Goal: Information Seeking & Learning: Learn about a topic

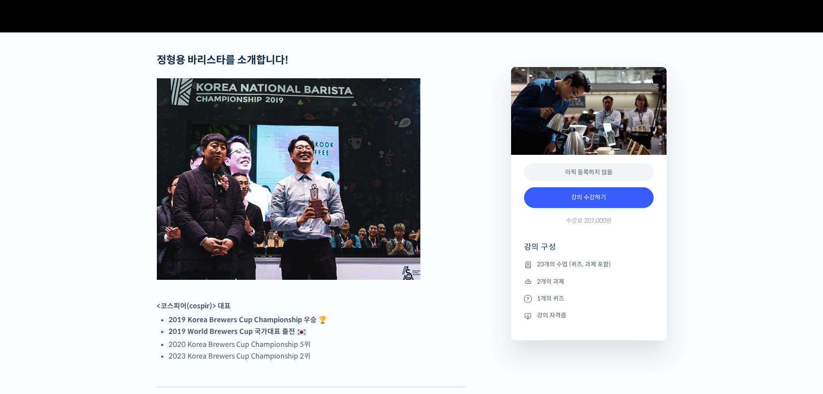
scroll to position [302, 0]
drag, startPoint x: 566, startPoint y: 245, endPoint x: 644, endPoint y: 249, distance: 78.3
click at [644, 232] on div "강의 수강하기 수강료 207,000원" at bounding box center [589, 207] width 130 height 50
click at [643, 232] on div "강의 수강하기 수강료 207,000원" at bounding box center [589, 207] width 130 height 50
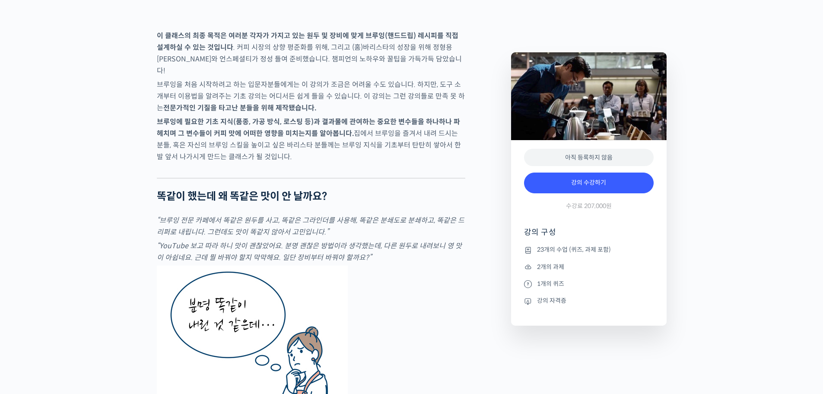
scroll to position [1382, 0]
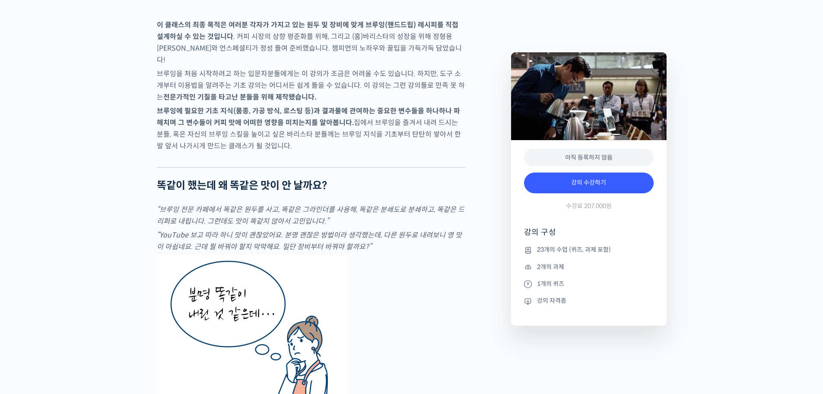
click at [379, 251] on em "“YouTube 보고 따라 하니 맛이 괜찮았어요. 분명 괜찮은 방법이라 생각했는데, 다른 원두로 내려보니 영 맛이 아쉽네요. 근데 뭘 바꿔야 …" at bounding box center [309, 240] width 305 height 21
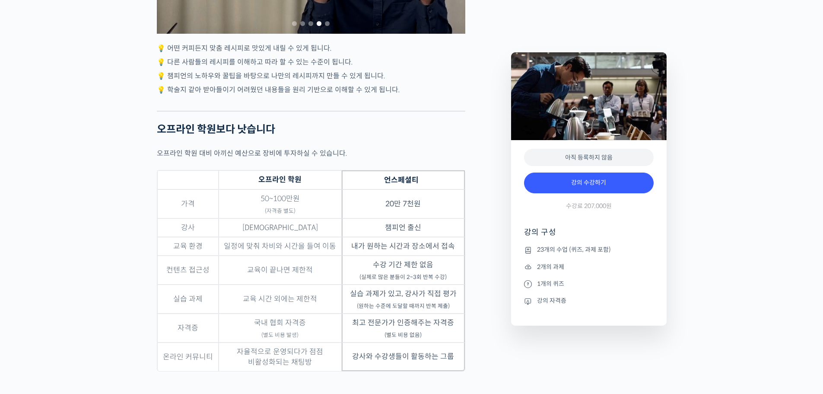
scroll to position [2635, 0]
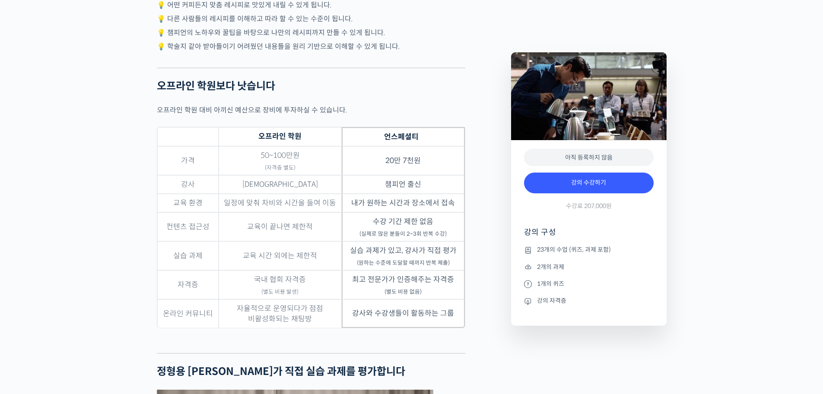
click at [479, 254] on div "정형용 바리스타를 소개합니다! <코스피어(cospir)> 대표 2019 Korea Brewers Cup Championship 우승 🏆 201…" at bounding box center [330, 362] width 354 height 5283
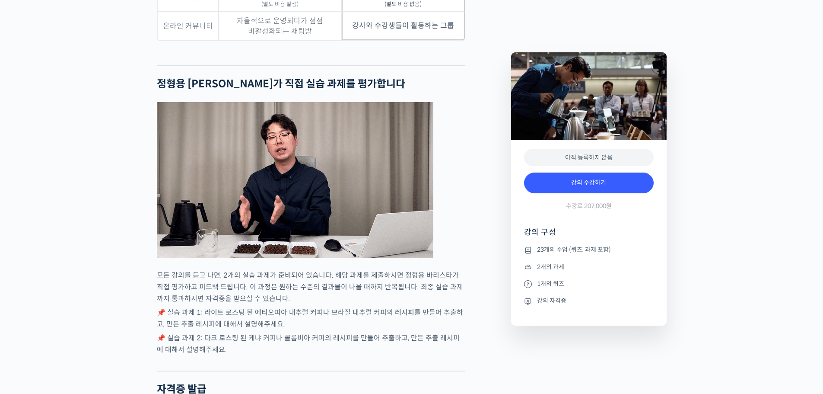
scroll to position [2938, 0]
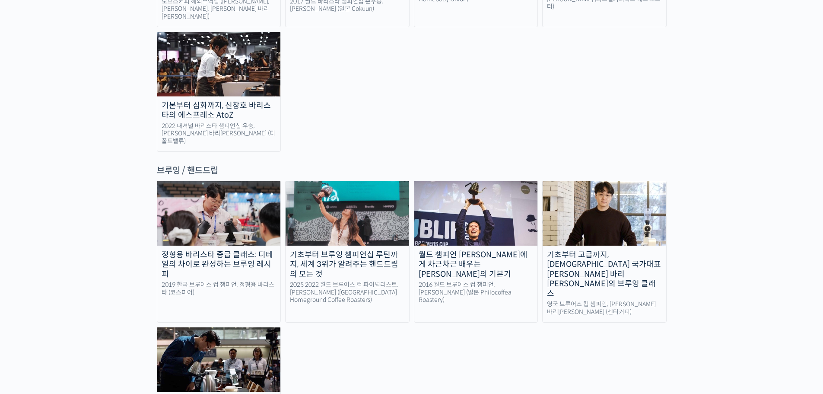
click at [356, 268] on div "정형용 바리스타 중급 클래스: 디테일의 차이로 완성하는 브루잉 레시피 2019 한국 브루어스 컵 챔피언, 정형용 바리스타 (코스피어) 기초부터…" at bounding box center [412, 310] width 510 height 258
click at [358, 181] on img at bounding box center [348, 213] width 124 height 64
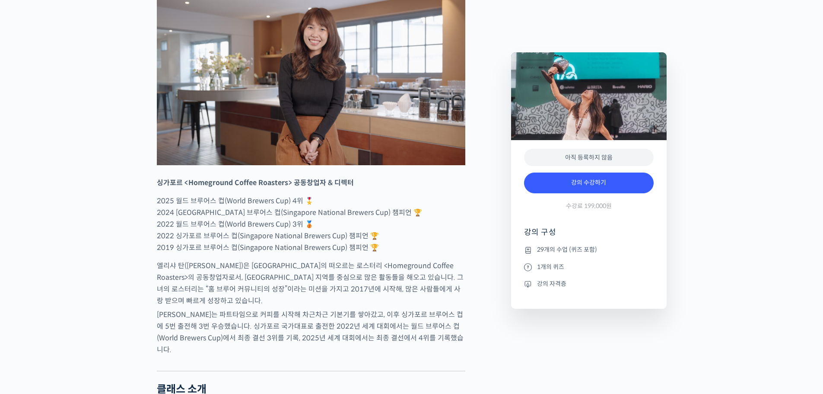
scroll to position [389, 0]
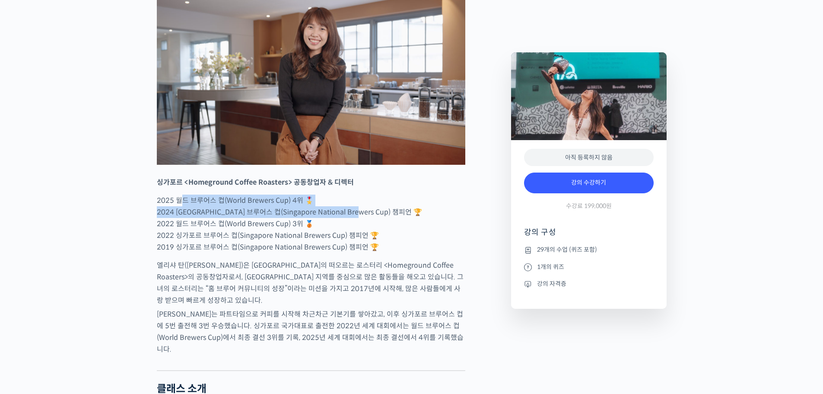
drag, startPoint x: 178, startPoint y: 234, endPoint x: 362, endPoint y: 243, distance: 183.9
click at [362, 243] on p "2025 월드 브루어스 컵(World Brewers Cup) 4위 🎖️ 2024 싱가포르 브루어스 컵(Singapore National Bre…" at bounding box center [311, 223] width 308 height 58
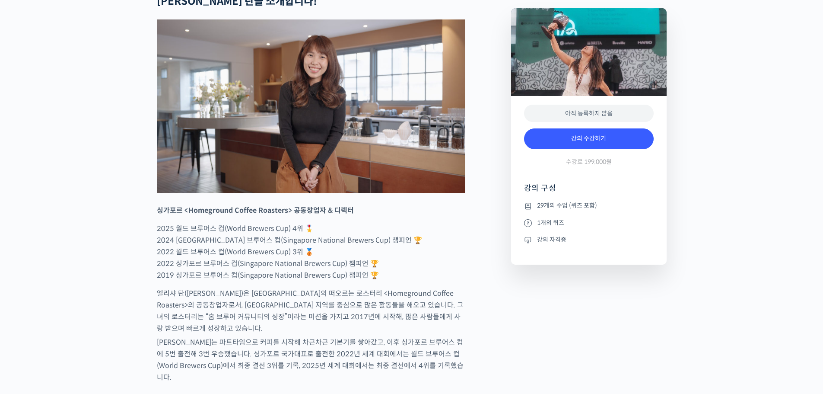
scroll to position [346, 0]
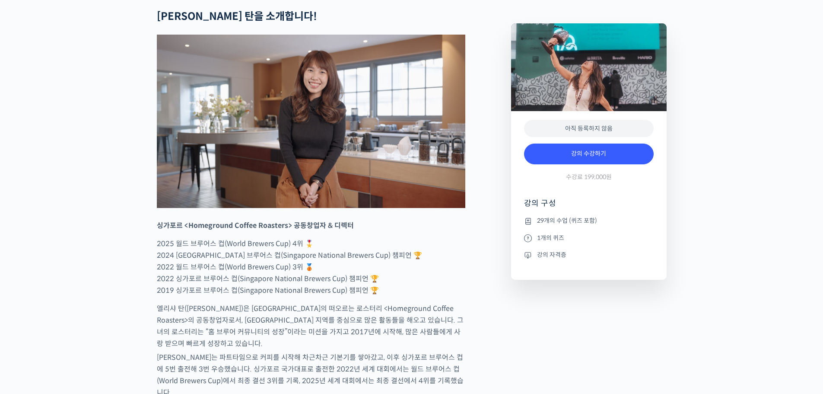
click at [328, 230] on strong "싱가포르 <Homeground Coffee Roasters> 공동창업자 & 디렉터" at bounding box center [255, 225] width 197 height 9
drag, startPoint x: 313, startPoint y: 257, endPoint x: 364, endPoint y: 255, distance: 51.0
click at [364, 231] on p "싱가포르 <Homeground Coffee Roasters> 공동창업자 & 디렉터" at bounding box center [311, 225] width 308 height 12
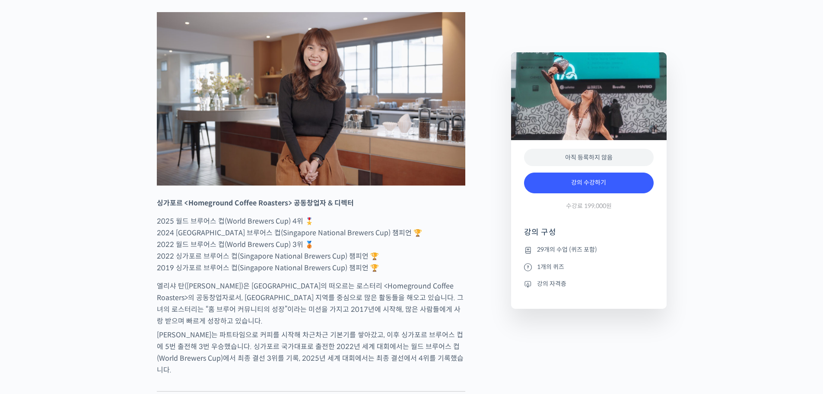
scroll to position [389, 0]
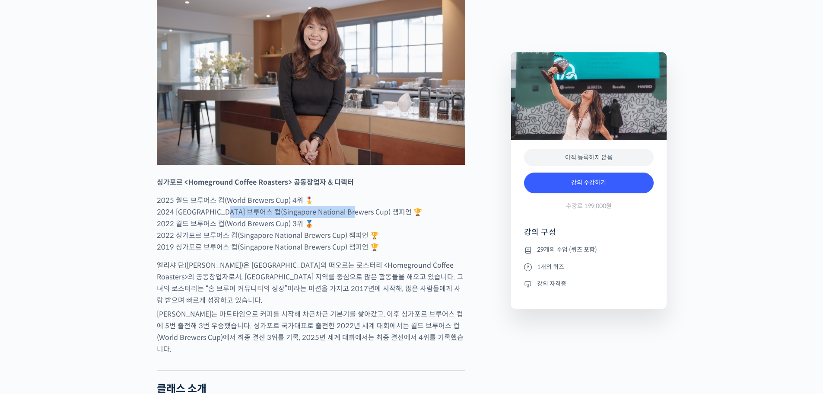
drag, startPoint x: 240, startPoint y: 244, endPoint x: 364, endPoint y: 244, distance: 124.0
click at [364, 244] on p "2025 월드 브루어스 컵(World Brewers Cup) 4위 🎖️ 2024 싱가포르 브루어스 컵(Singapore National Bre…" at bounding box center [311, 223] width 308 height 58
click at [367, 245] on p "2025 월드 브루어스 컵(World Brewers Cup) 4위 🎖️ 2024 싱가포르 브루어스 컵(Singapore National Bre…" at bounding box center [311, 223] width 308 height 58
click at [380, 253] on p "2025 월드 브루어스 컵(World Brewers Cup) 4위 🎖️ 2024 싱가포르 브루어스 컵(Singapore National Bre…" at bounding box center [311, 223] width 308 height 58
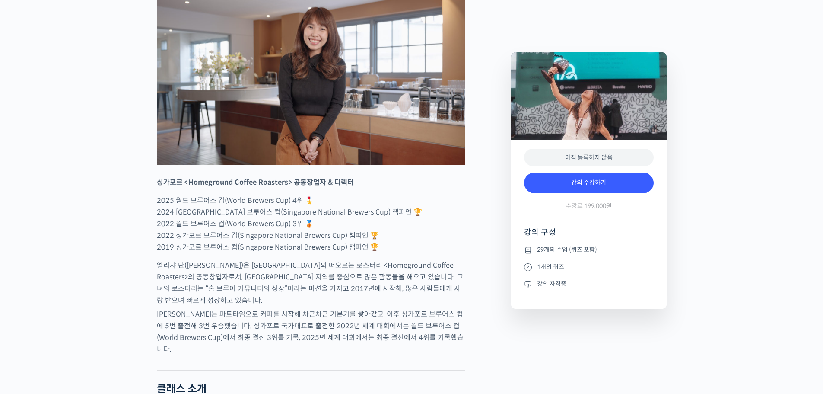
click at [372, 253] on p "2025 월드 브루어스 컵(World Brewers Cup) 4위 🎖️ 2024 싱가포르 브루어스 컵(Singapore National Bre…" at bounding box center [311, 223] width 308 height 58
drag, startPoint x: 226, startPoint y: 261, endPoint x: 222, endPoint y: 260, distance: 4.8
click at [222, 253] on p "2025 월드 브루어스 컵(World Brewers Cup) 4위 🎖️ 2024 싱가포르 브루어스 컵(Singapore National Bre…" at bounding box center [311, 223] width 308 height 58
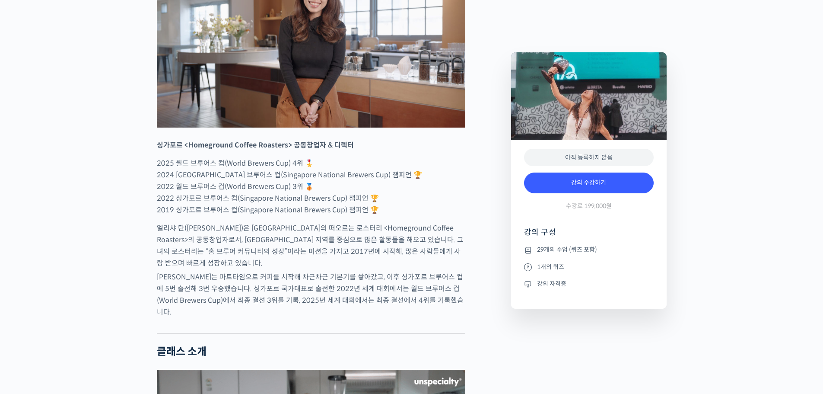
scroll to position [475, 0]
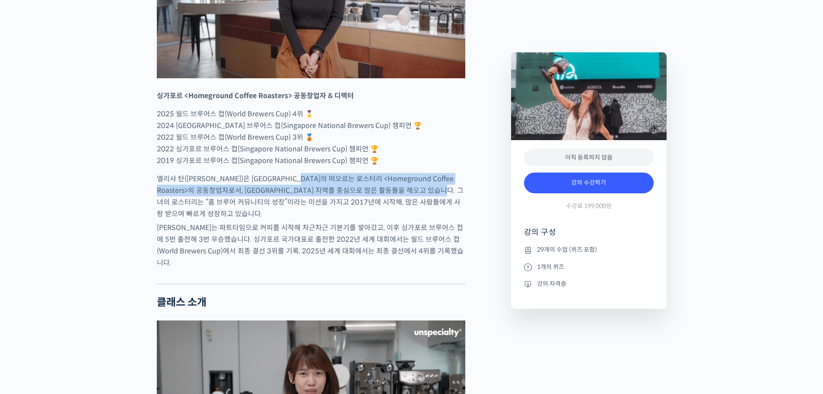
drag, startPoint x: 314, startPoint y: 211, endPoint x: 486, endPoint y: 220, distance: 171.8
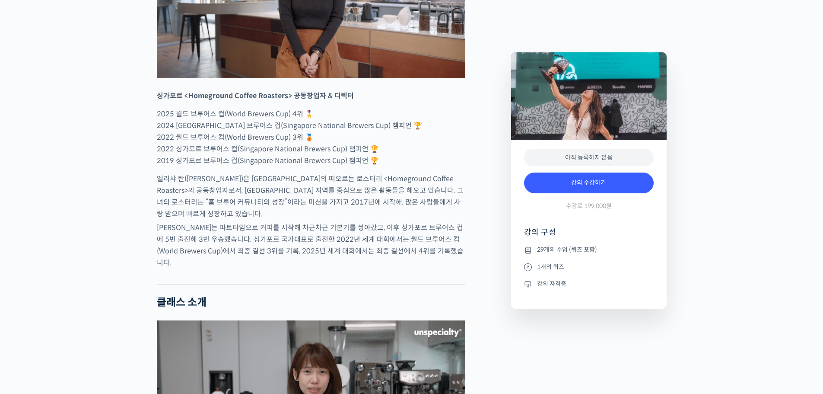
click at [435, 219] on p "엘리샤 탄(Elysia Tan)은 싱가포르의 떠오르는 로스터리 <Homeground Coffee Roasters>의 공동창업자로서, 아시아 지…" at bounding box center [311, 196] width 308 height 47
click at [413, 282] on div at bounding box center [311, 276] width 308 height 13
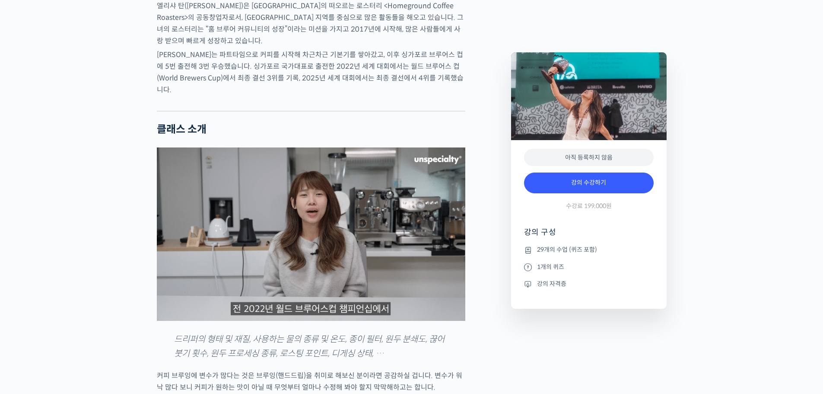
scroll to position [734, 0]
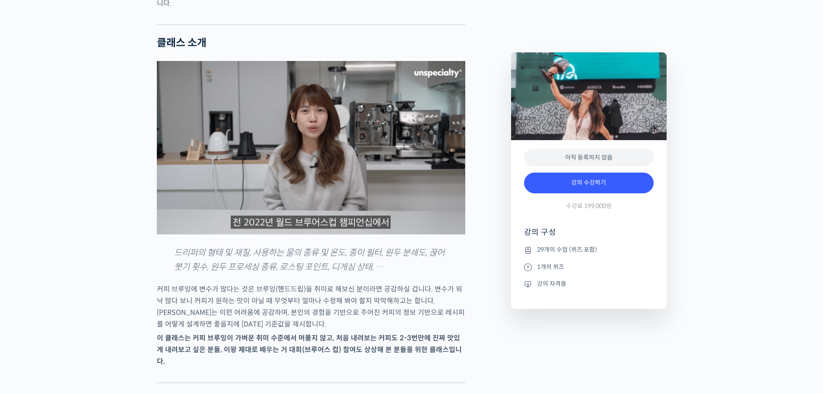
click at [397, 267] on p "드리퍼의 형태 및 재질, 사용하는 물의 종류 및 온도, 종이 필터, 원두 분쇄도, 끊어 붓기 횟수, 원두 프로세싱 종류, 로스팅 포인트, 디게…" at bounding box center [311, 260] width 274 height 28
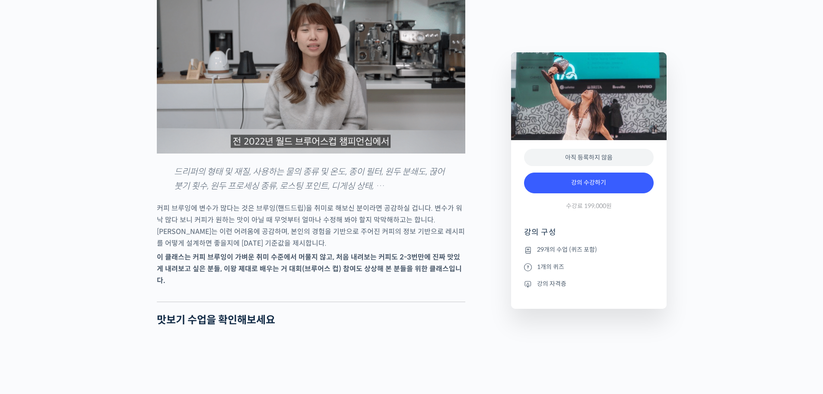
scroll to position [821, 0]
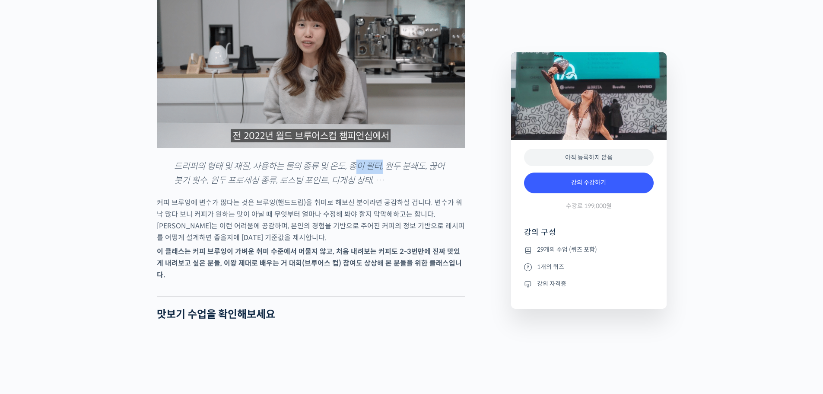
drag, startPoint x: 358, startPoint y: 175, endPoint x: 389, endPoint y: 173, distance: 30.8
click at [389, 173] on em "드리퍼의 형태 및 재질, 사용하는 물의 종류 및 온도, 종이 필터, 원두 분쇄도, 끊어 붓기 횟수, 원두 프로세싱 종류, 로스팅 포인트, 디게…" at bounding box center [309, 173] width 270 height 25
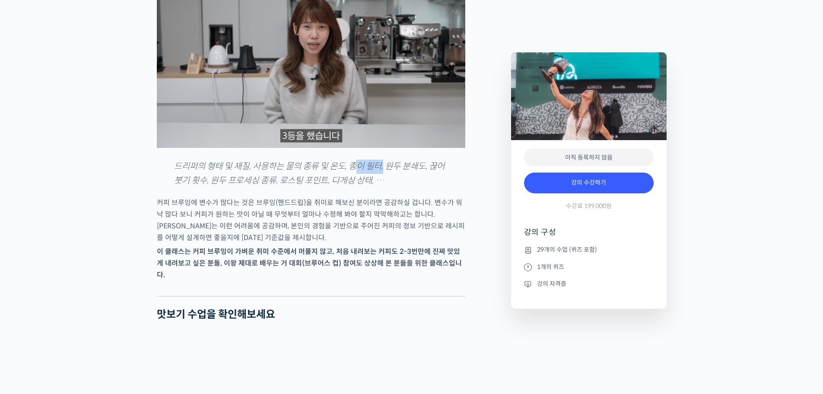
click at [389, 173] on em "드리퍼의 형태 및 재질, 사용하는 물의 종류 및 온도, 종이 필터, 원두 분쇄도, 끊어 붓기 횟수, 원두 프로세싱 종류, 로스팅 포인트, 디게…" at bounding box center [309, 173] width 270 height 25
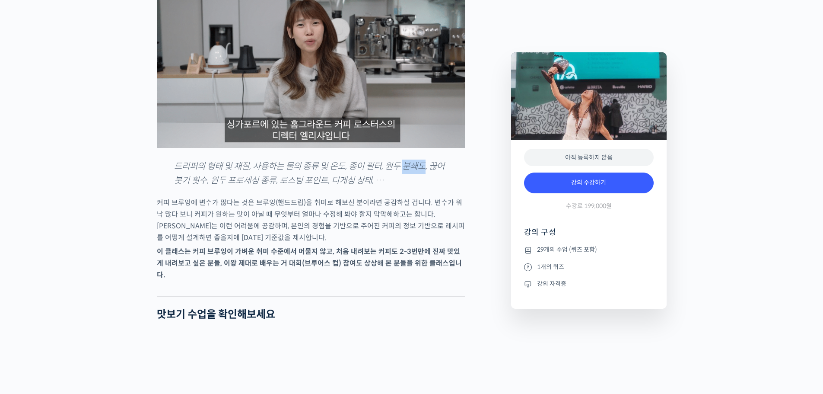
drag, startPoint x: 412, startPoint y: 174, endPoint x: 429, endPoint y: 177, distance: 17.5
click at [429, 177] on em "드리퍼의 형태 및 재질, 사용하는 물의 종류 및 온도, 종이 필터, 원두 분쇄도, 끊어 붓기 횟수, 원두 프로세싱 종류, 로스팅 포인트, 디게…" at bounding box center [309, 173] width 270 height 25
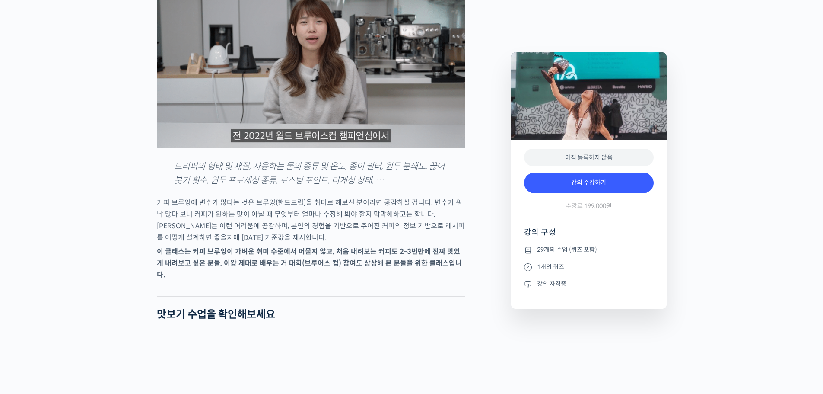
click at [364, 186] on em "드리퍼의 형태 및 재질, 사용하는 물의 종류 및 온도, 종이 필터, 원두 분쇄도, 끊어 붓기 횟수, 원두 프로세싱 종류, 로스팅 포인트, 디게…" at bounding box center [309, 173] width 270 height 25
drag, startPoint x: 311, startPoint y: 188, endPoint x: 372, endPoint y: 189, distance: 60.5
click at [372, 186] on em "드리퍼의 형태 및 재질, 사용하는 물의 종류 및 온도, 종이 필터, 원두 분쇄도, 끊어 붓기 횟수, 원두 프로세싱 종류, 로스팅 포인트, 디게…" at bounding box center [309, 173] width 270 height 25
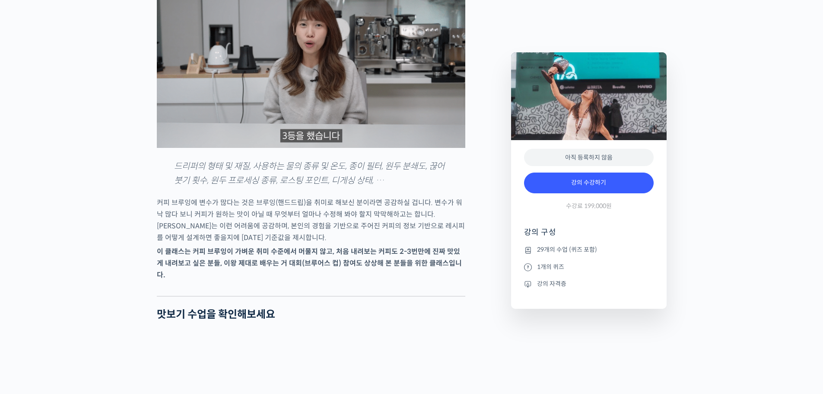
scroll to position [864, 0]
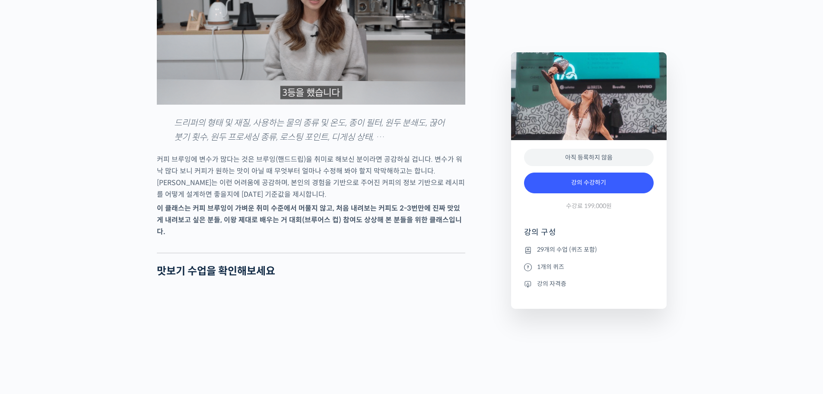
click at [317, 200] on p "커피 브루잉에 변수가 많다는 것은 브루잉(핸드드립)을 취미로 해보신 분이라면 공감하실 겁니다. 변수가 워낙 많다 보니 커피가 원하는 맛이 아닐…" at bounding box center [311, 176] width 308 height 47
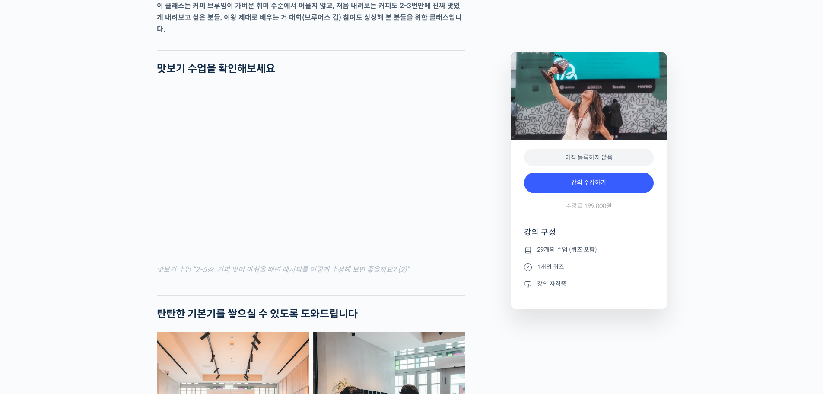
scroll to position [1080, 0]
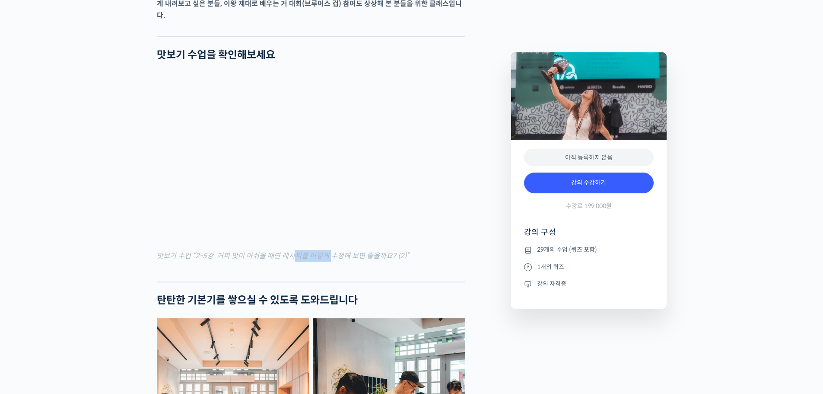
drag, startPoint x: 294, startPoint y: 253, endPoint x: 344, endPoint y: 253, distance: 49.7
click at [333, 253] on mark "맛보기 수업 “2-5강. 커피 맛이 아쉬울 때면 레시피를 어떻게 수정해 보면 좋을까요? (2)”" at bounding box center [283, 255] width 252 height 9
click at [344, 253] on mark "맛보기 수업 “2-5강. 커피 맛이 아쉬울 때면 레시피를 어떻게 수정해 보면 좋을까요? (2)”" at bounding box center [283, 255] width 252 height 9
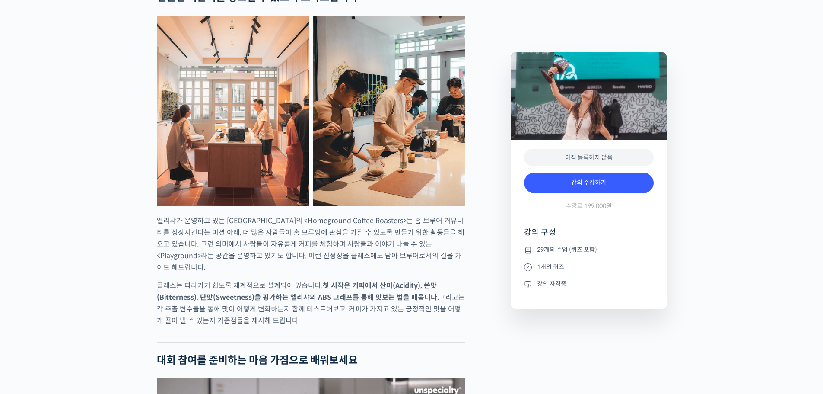
scroll to position [1426, 0]
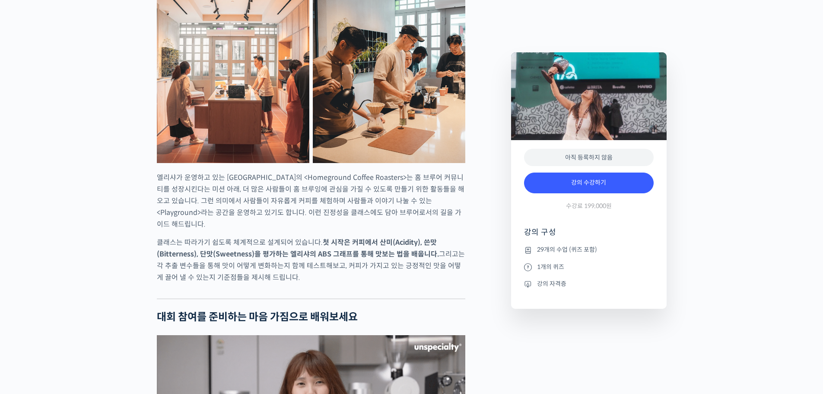
click at [449, 232] on div at bounding box center [311, 234] width 308 height 4
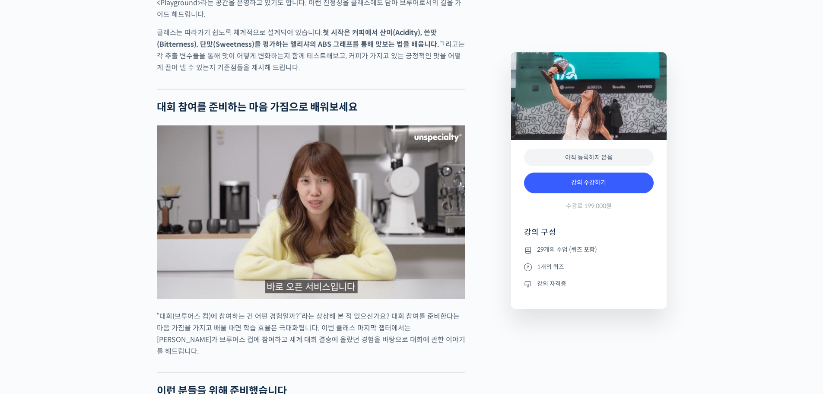
scroll to position [1642, 0]
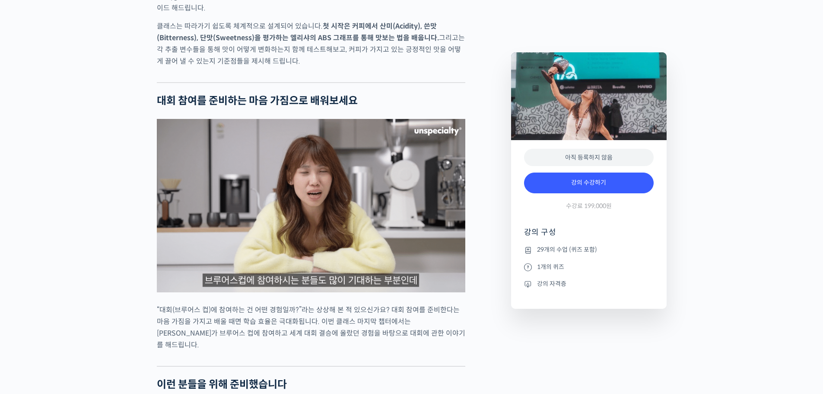
click at [327, 304] on p "“대회(브루어스 컵)에 참여하는 건 어떤 경험일까?”라는 상상해 본 적 있으신가요? 대회 참여를 준비한다는 마음 가짐을 가지고 배울 때면 학습…" at bounding box center [311, 327] width 308 height 47
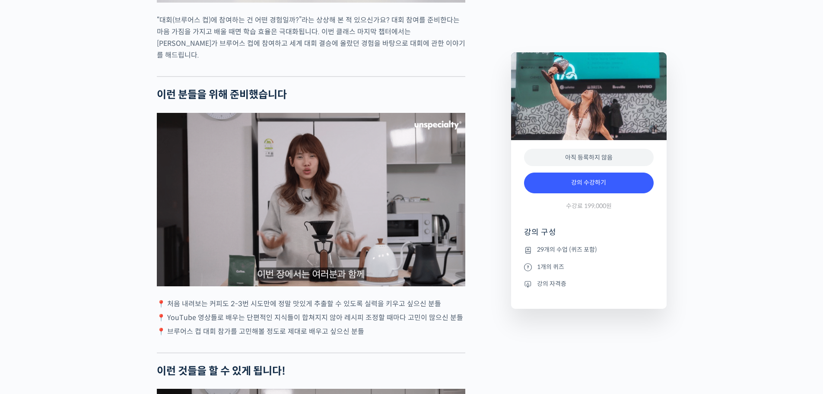
scroll to position [1944, 0]
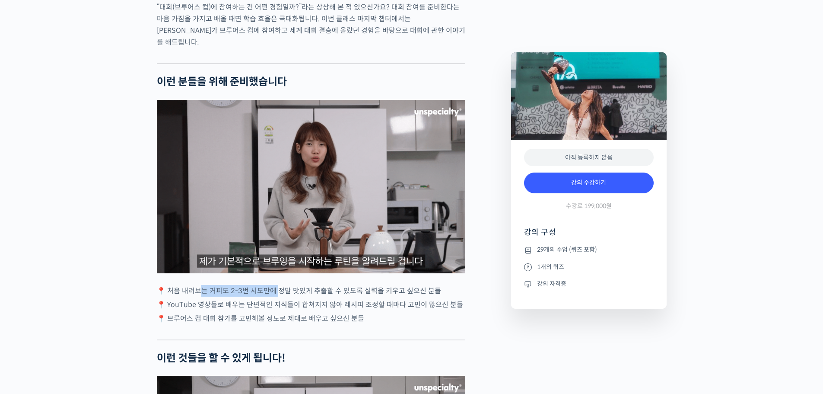
drag, startPoint x: 198, startPoint y: 266, endPoint x: 368, endPoint y: 268, distance: 170.2
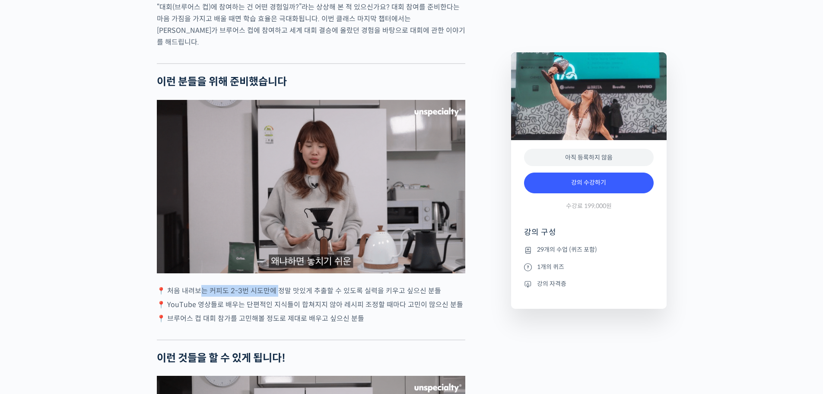
click at [356, 285] on p "📍 처음 내려보는 커피도 2-3번 시도만에 정말 맛있게 추출할 수 있도록 실력을 키우고 싶으신 분들" at bounding box center [311, 291] width 308 height 12
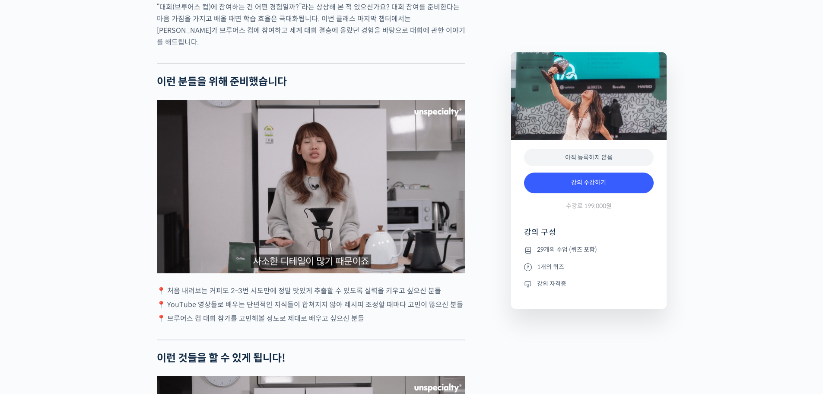
click at [373, 285] on p "📍 처음 내려보는 커피도 2-3번 시도만에 정말 맛있게 추출할 수 있도록 실력을 키우고 싶으신 분들" at bounding box center [311, 291] width 308 height 12
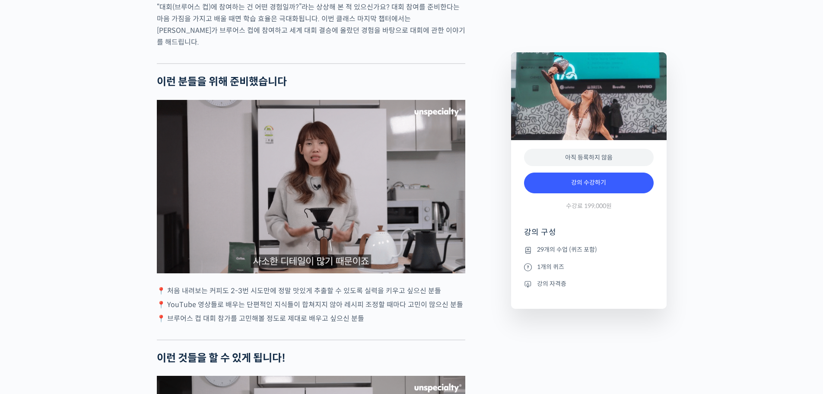
click at [370, 312] on p "📍 브루어스 컵 대회 참가를 고민해볼 정도로 제대로 배우고 싶으신 분들" at bounding box center [311, 318] width 308 height 12
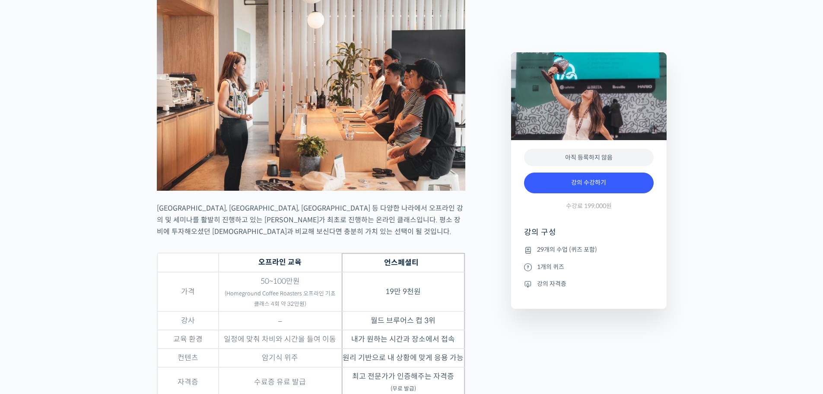
scroll to position [2635, 0]
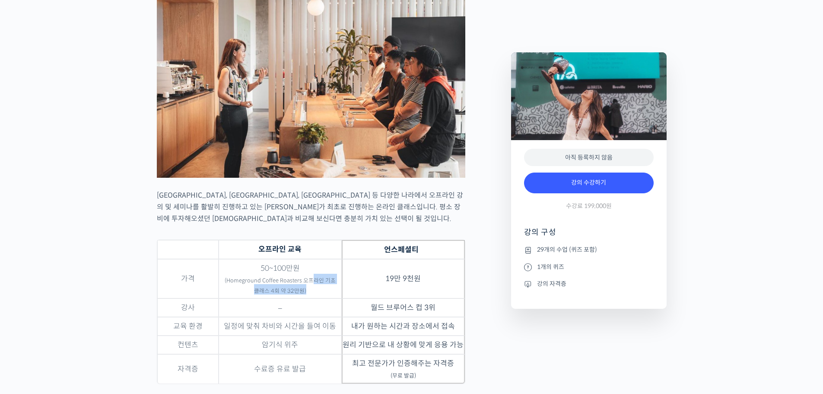
drag, startPoint x: 312, startPoint y: 256, endPoint x: 313, endPoint y: 264, distance: 7.8
click at [313, 264] on td "50~100만원 (Homeground Coffee Roasters 오프라인 기초 클래스 4회 약 32만원)" at bounding box center [280, 278] width 123 height 39
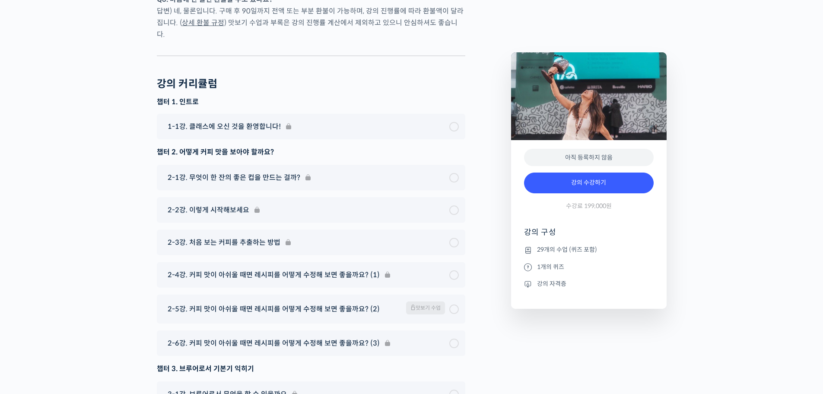
scroll to position [4234, 0]
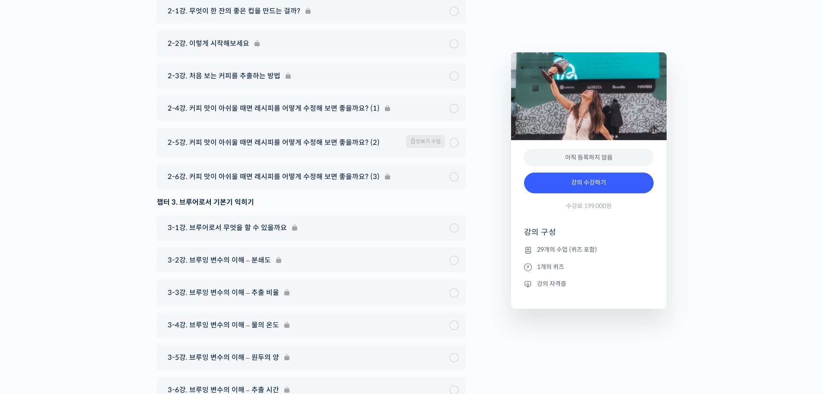
scroll to position [4450, 0]
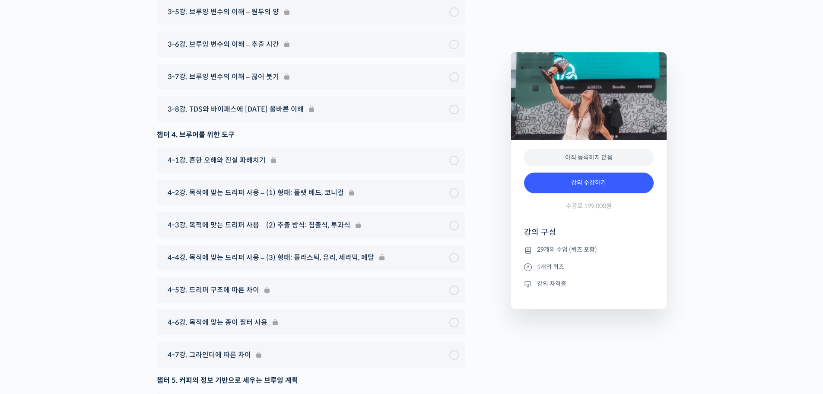
scroll to position [4752, 0]
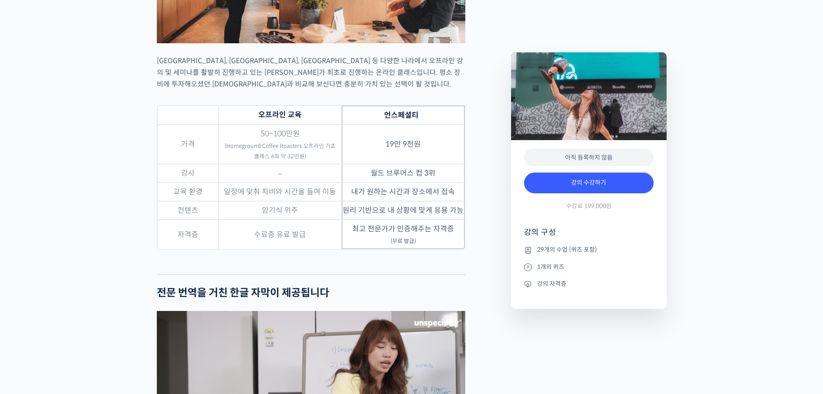
scroll to position [2938, 0]
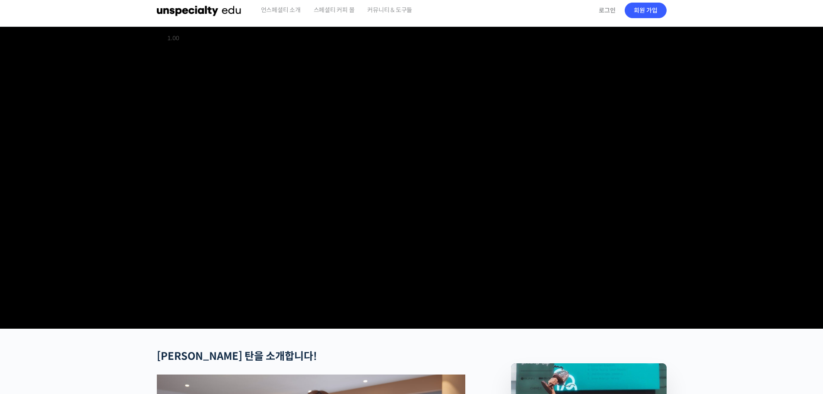
scroll to position [0, 0]
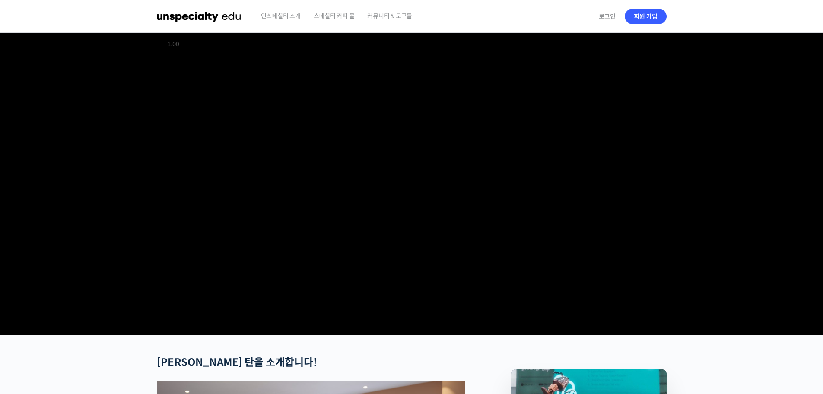
click at [690, 12] on header "언스페셜티 소개 스페셜티 커피 몰 커뮤니티 & 도구들 로그인 회원 가입 Search for: 로그인 회원 가입 언스페셜티 소개 패밀리 사이트 …" at bounding box center [411, 16] width 823 height 33
click at [472, 6] on div "언스페셜티 소개 스페셜티 커피 몰 커뮤니티 & 도구들" at bounding box center [423, 16] width 339 height 33
